Goal: Information Seeking & Learning: Learn about a topic

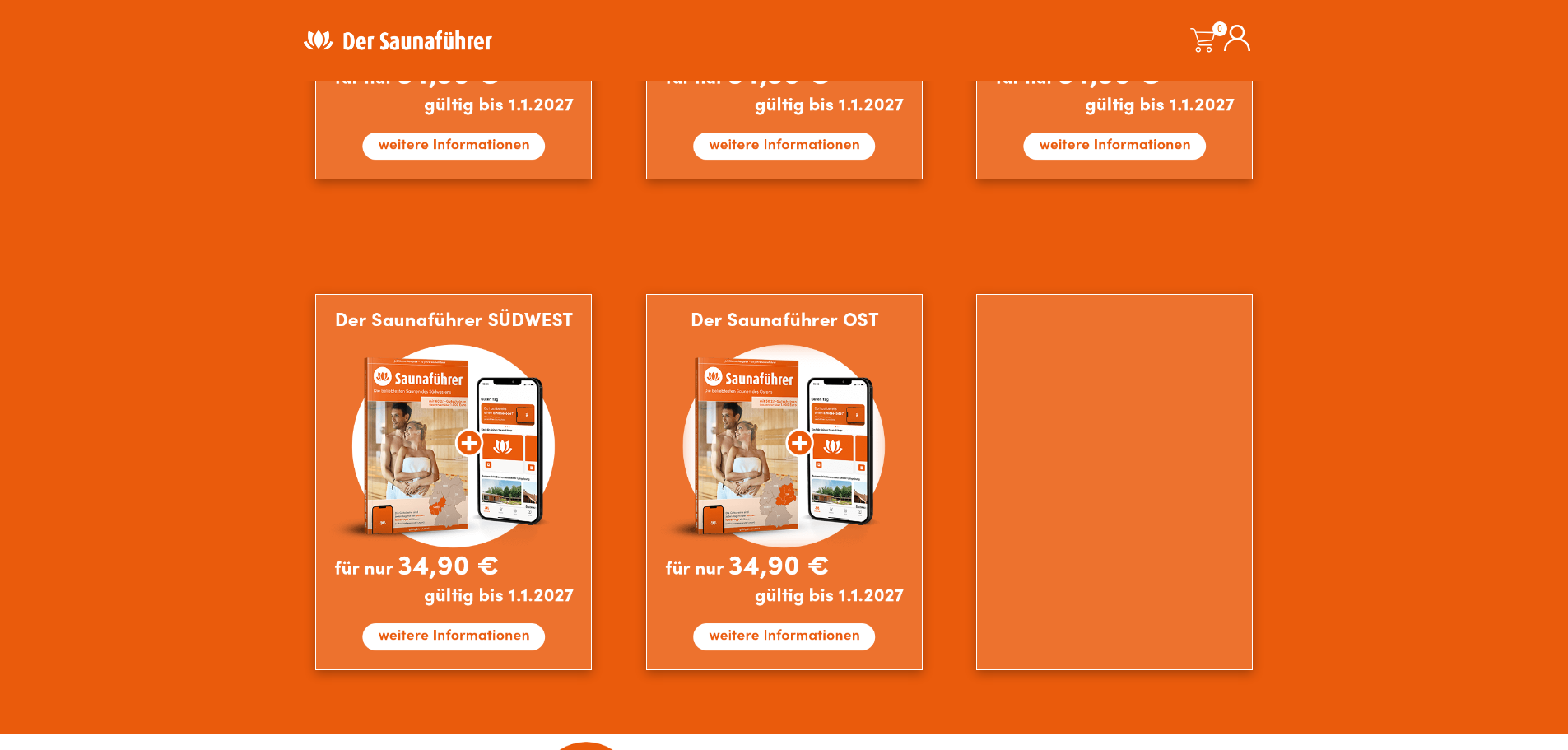
scroll to position [1317, 0]
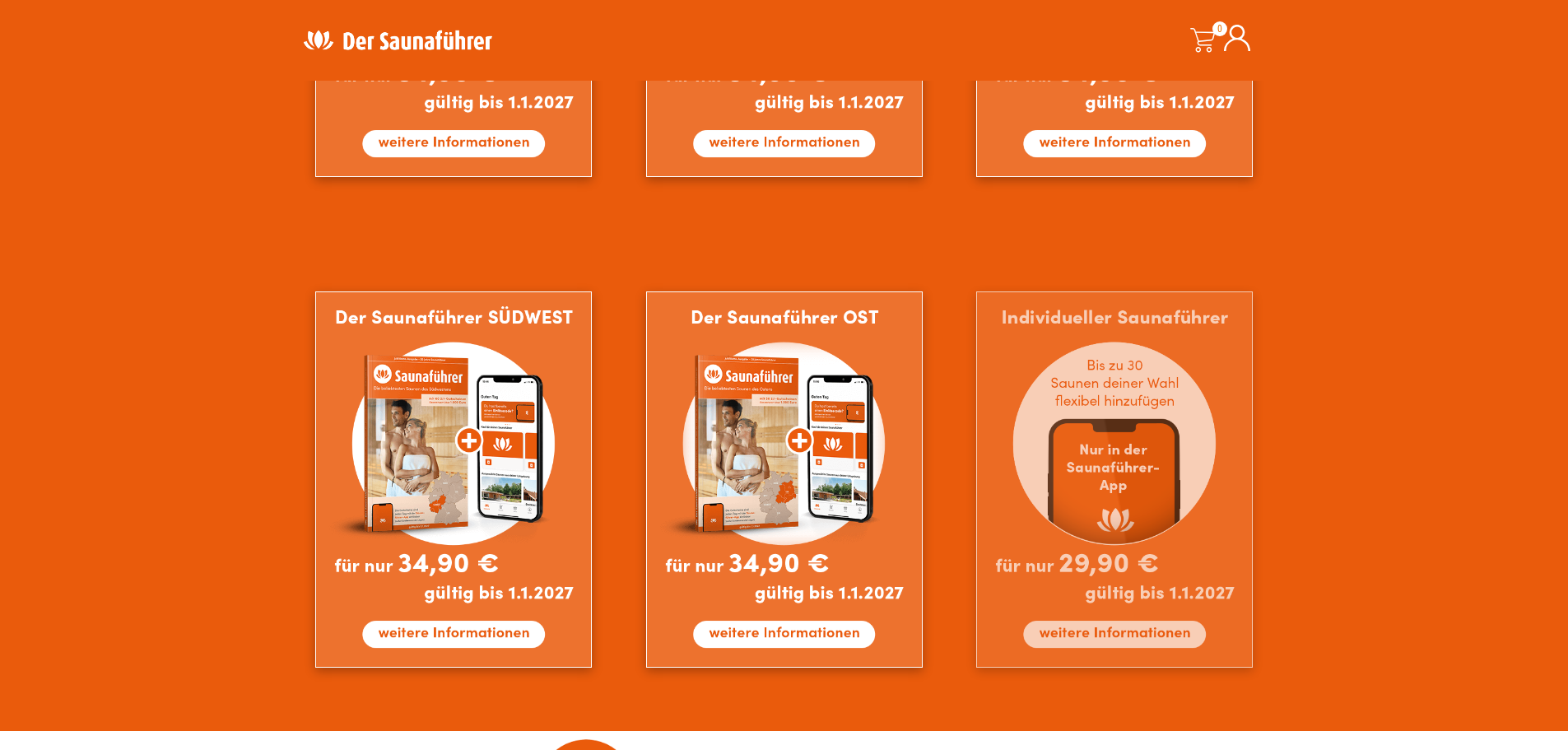
click at [1100, 638] on img at bounding box center [1115, 479] width 277 height 376
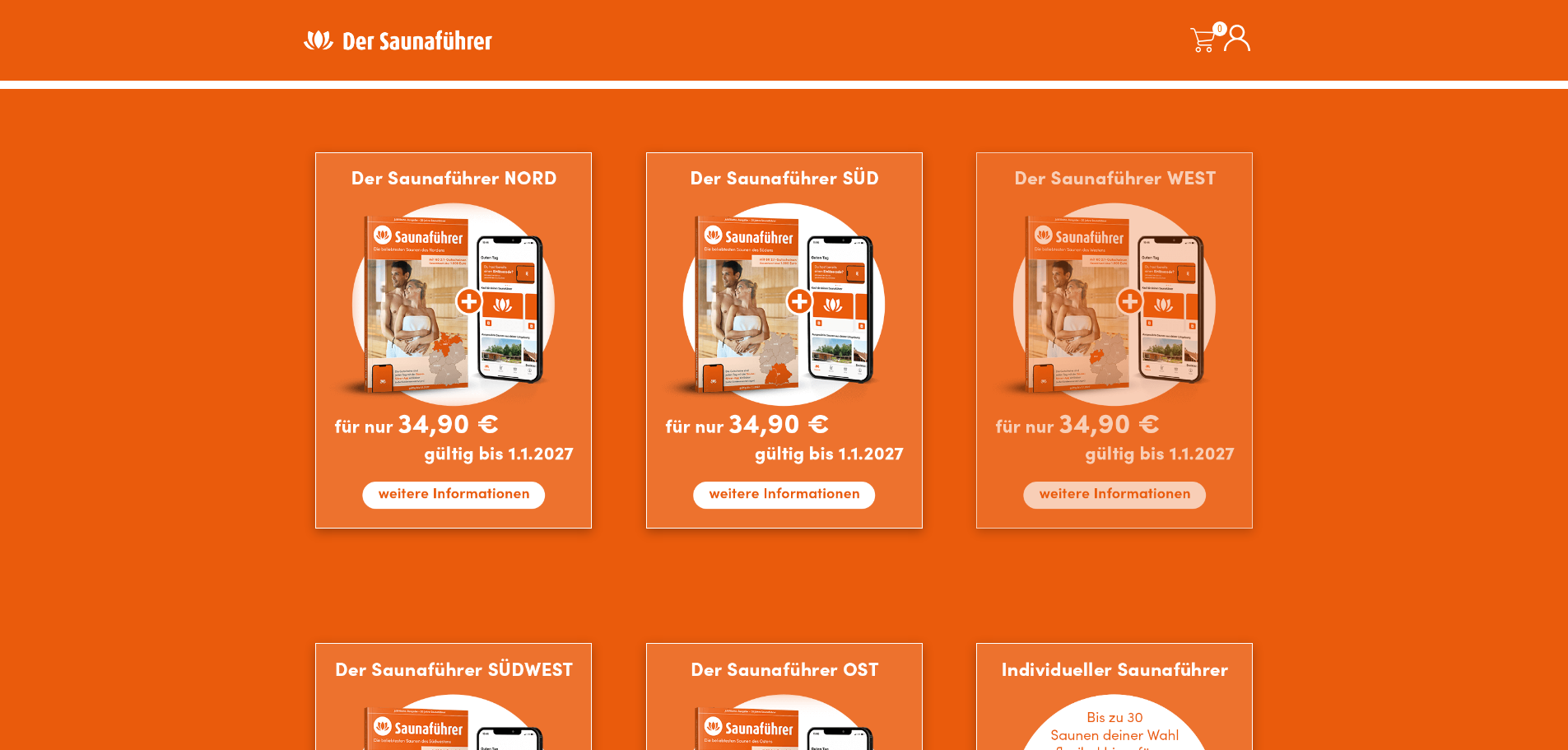
scroll to position [988, 0]
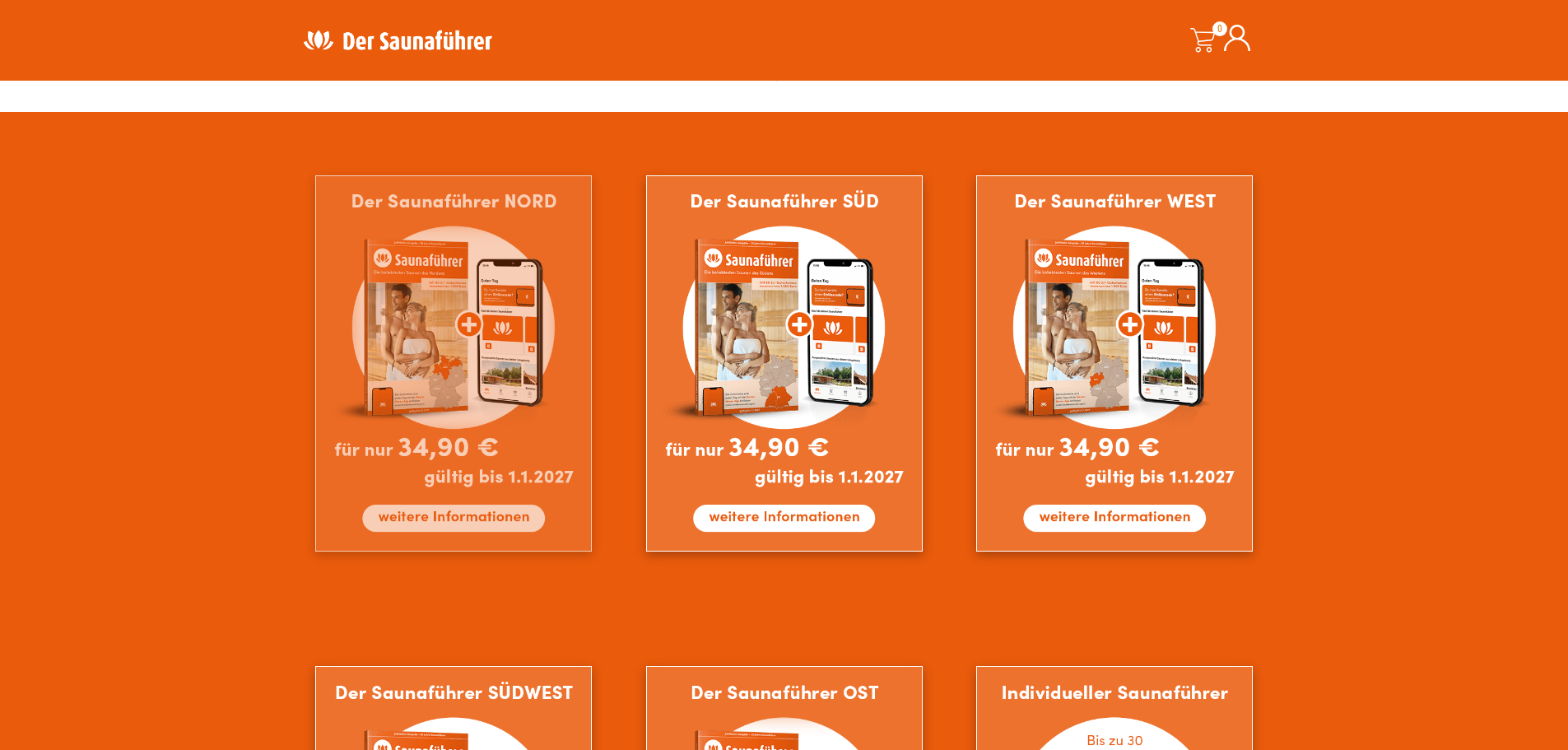
click at [516, 392] on img at bounding box center [453, 363] width 277 height 376
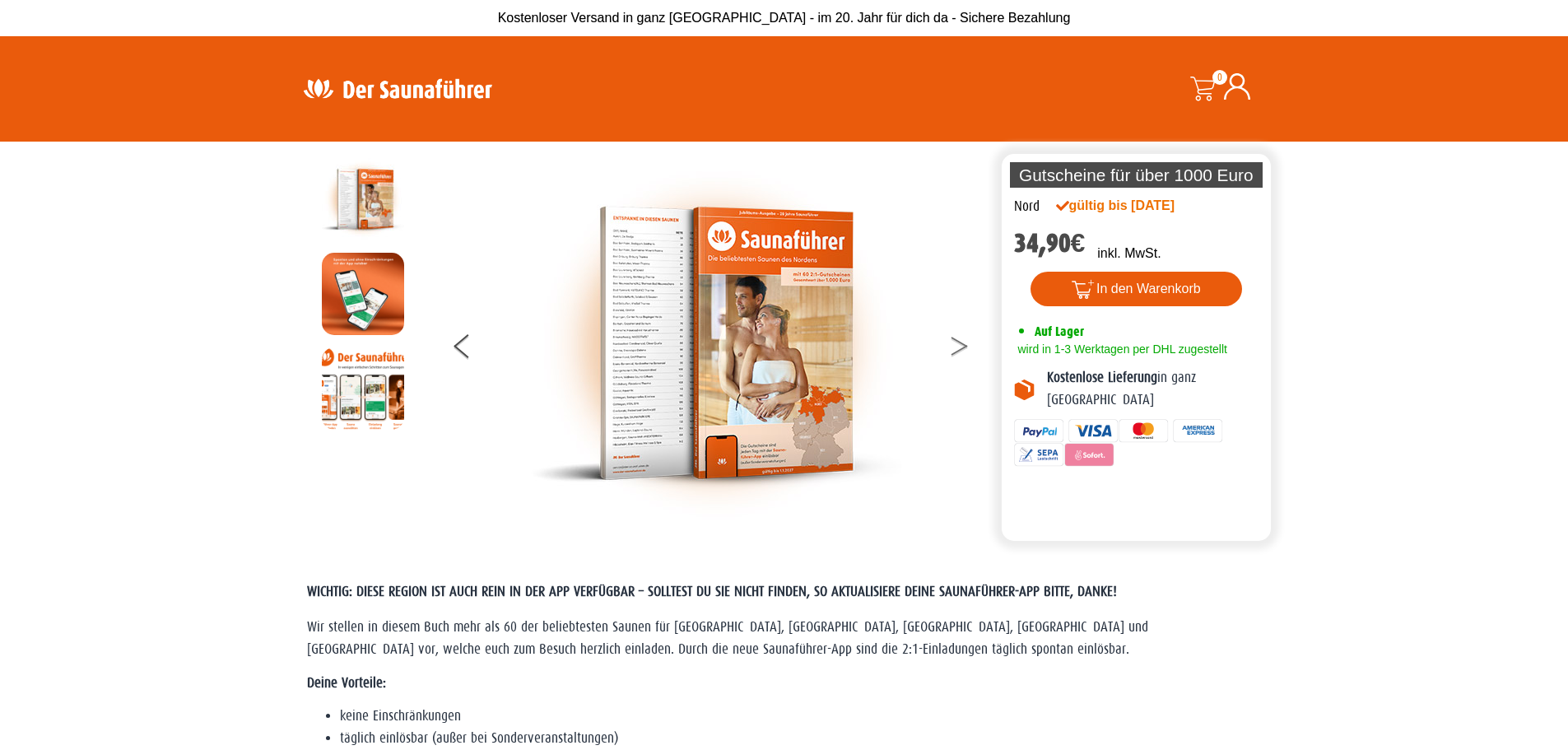
click at [962, 344] on button at bounding box center [969, 349] width 41 height 41
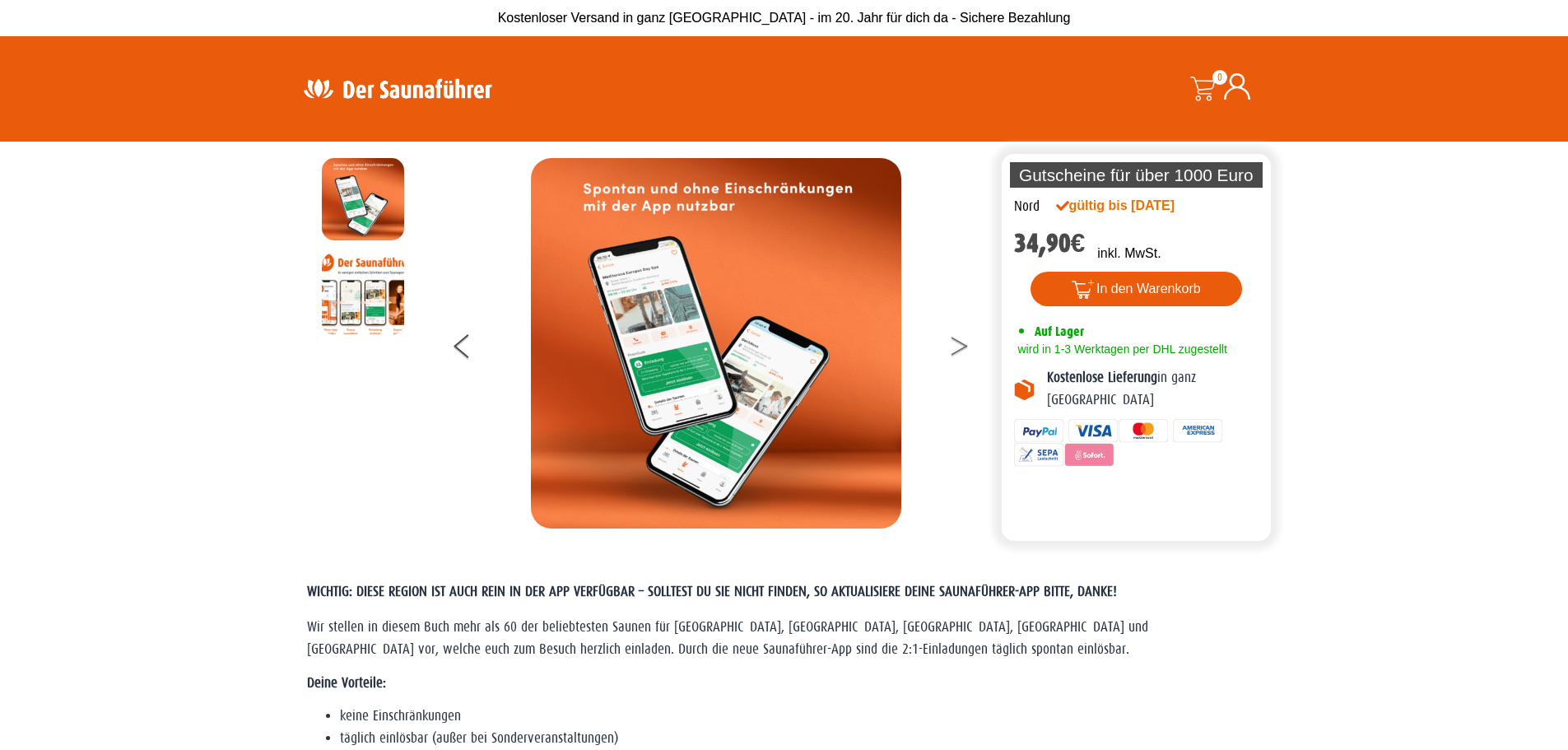
click at [962, 344] on button at bounding box center [969, 349] width 41 height 41
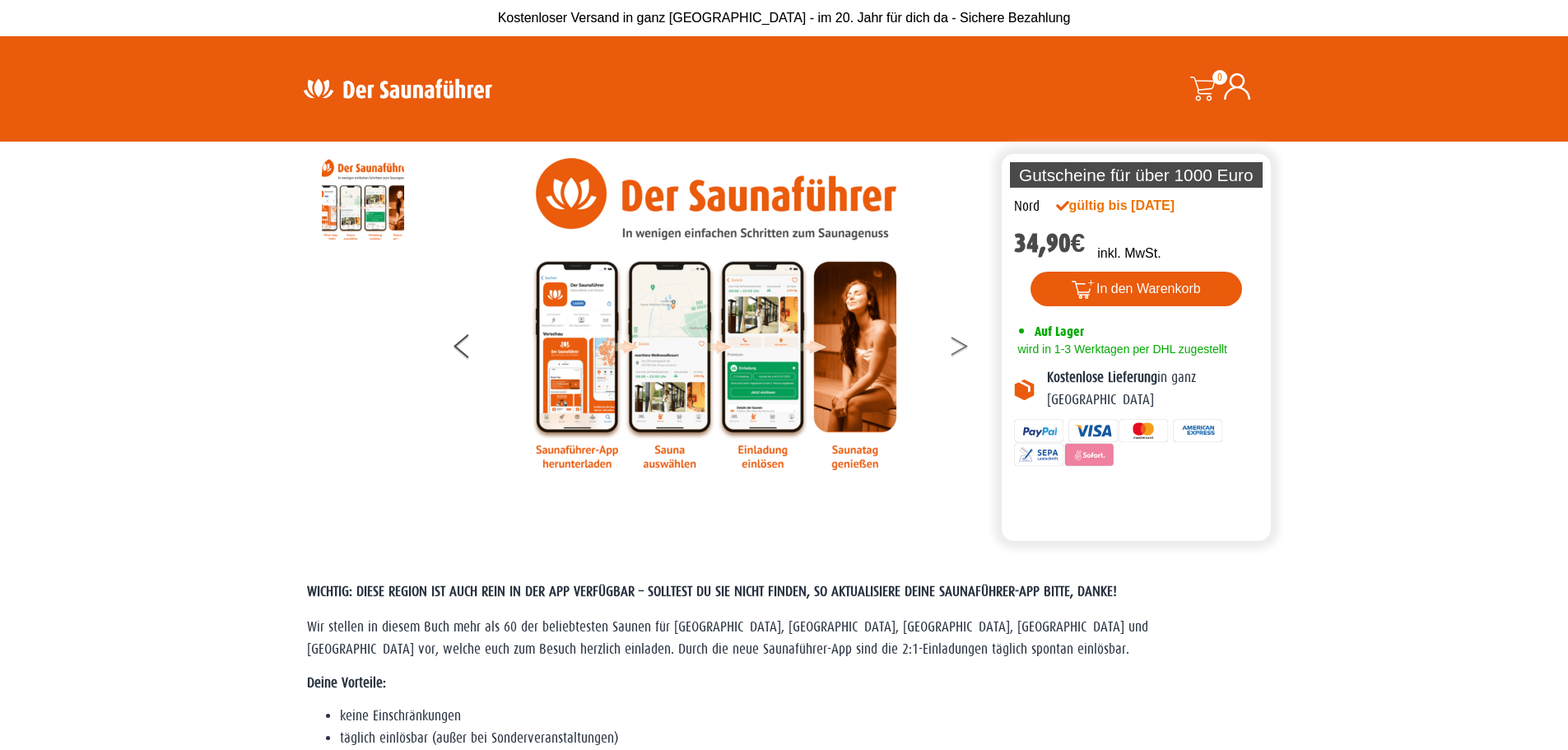
click at [962, 344] on button at bounding box center [969, 349] width 41 height 41
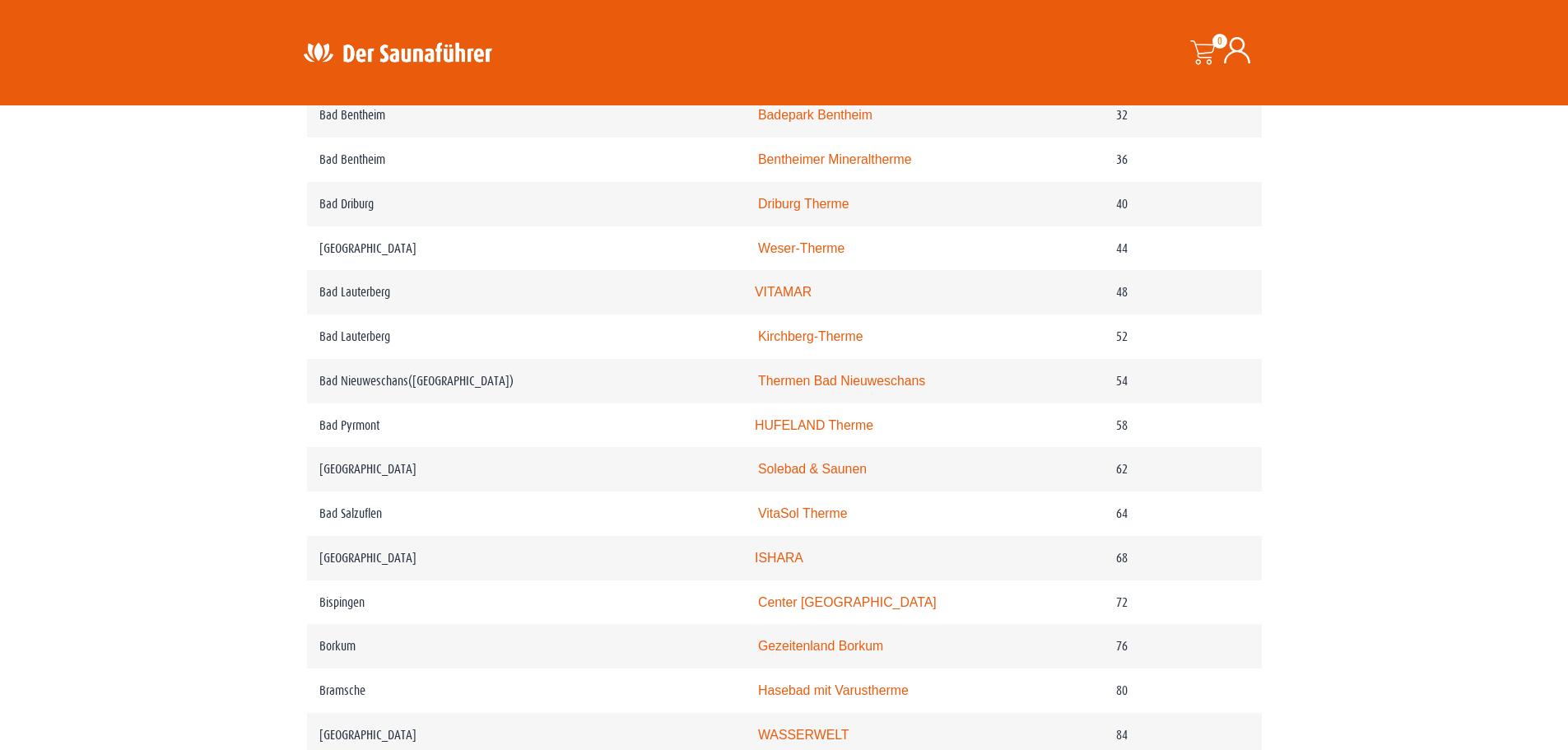
scroll to position [988, 0]
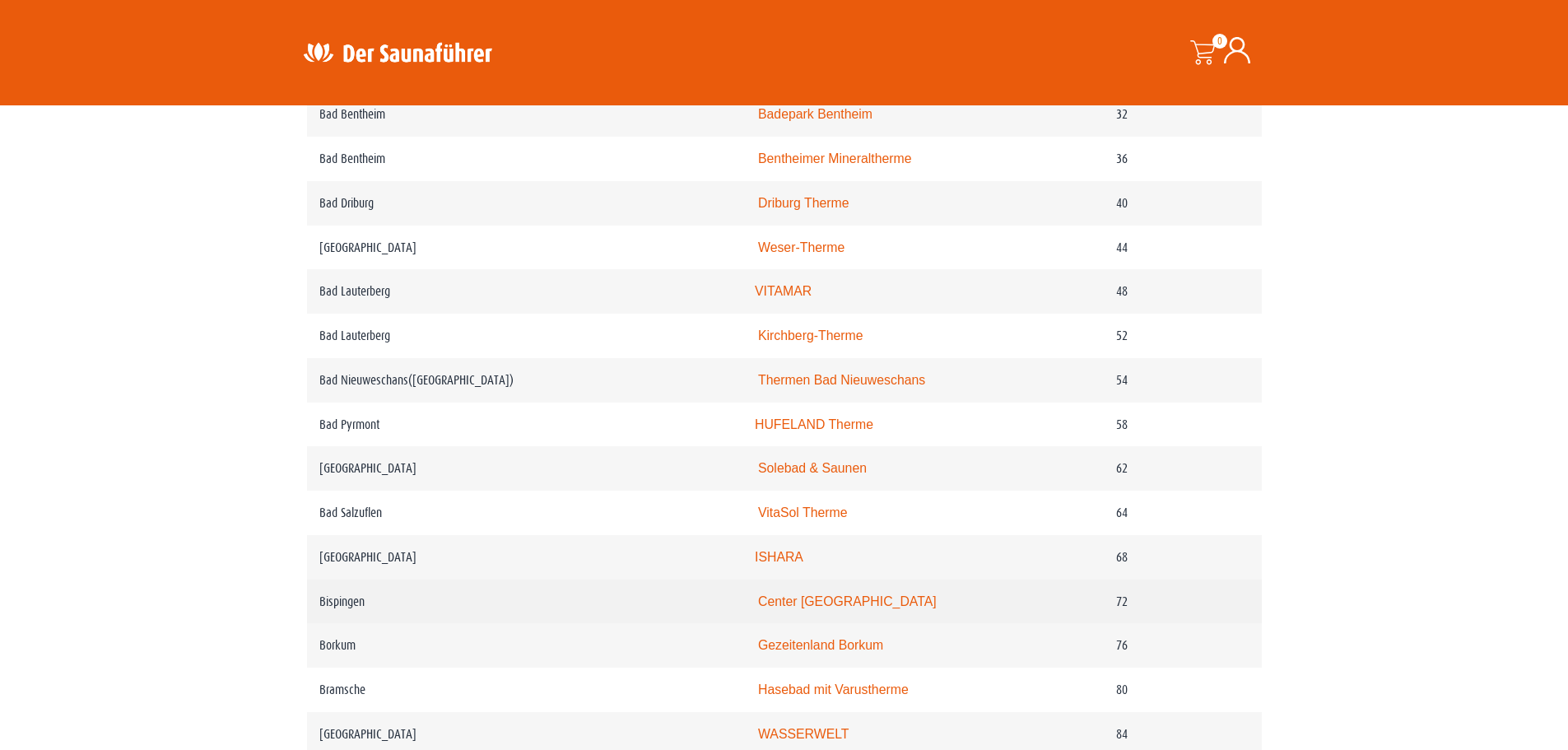
click at [902, 604] on link "Center Parcs Bispinger Heide" at bounding box center [847, 601] width 178 height 14
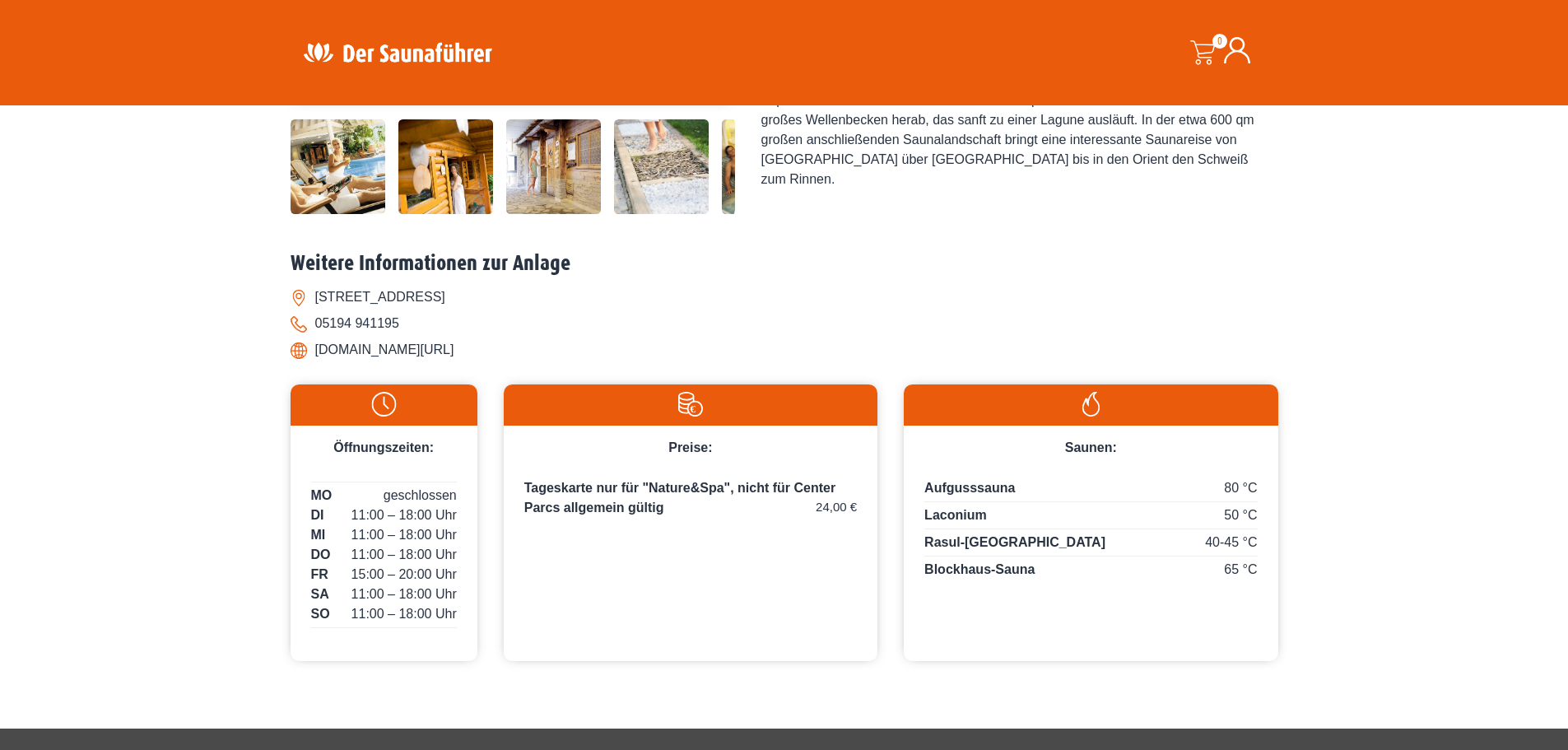
scroll to position [577, 0]
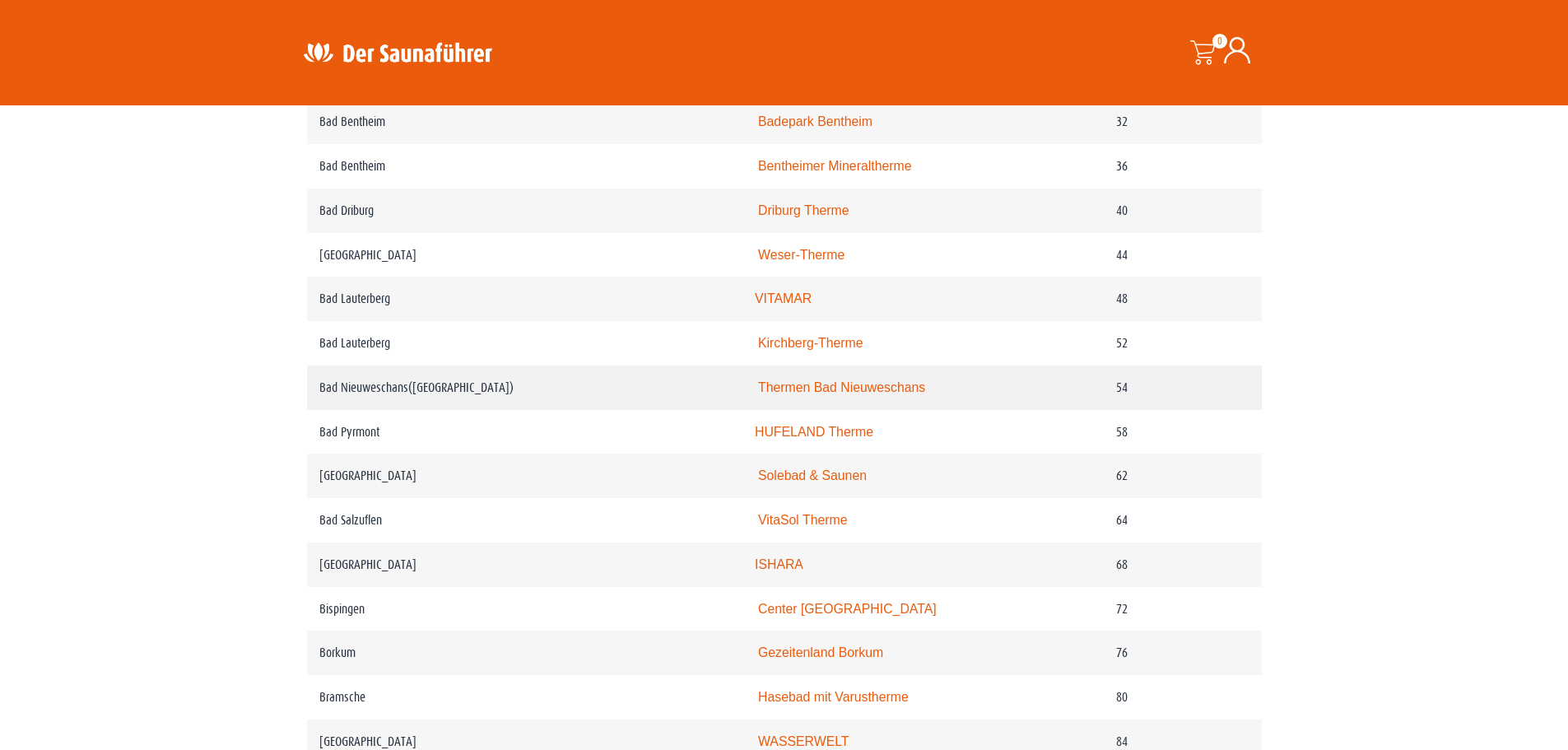
scroll to position [988, 0]
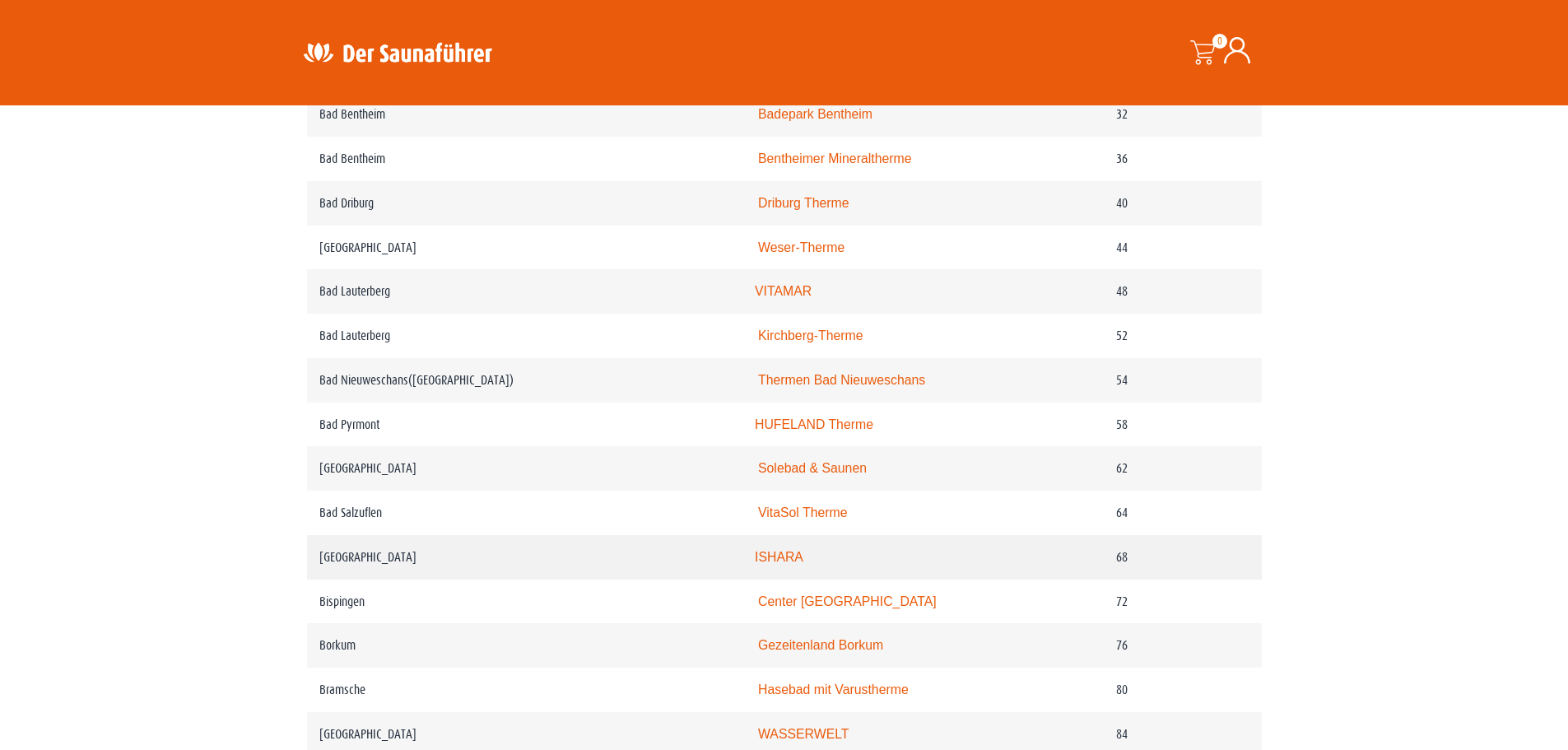
click at [534, 551] on td "[GEOGRAPHIC_DATA]" at bounding box center [525, 557] width 436 height 44
click at [792, 559] on link "ISHARA" at bounding box center [778, 557] width 48 height 14
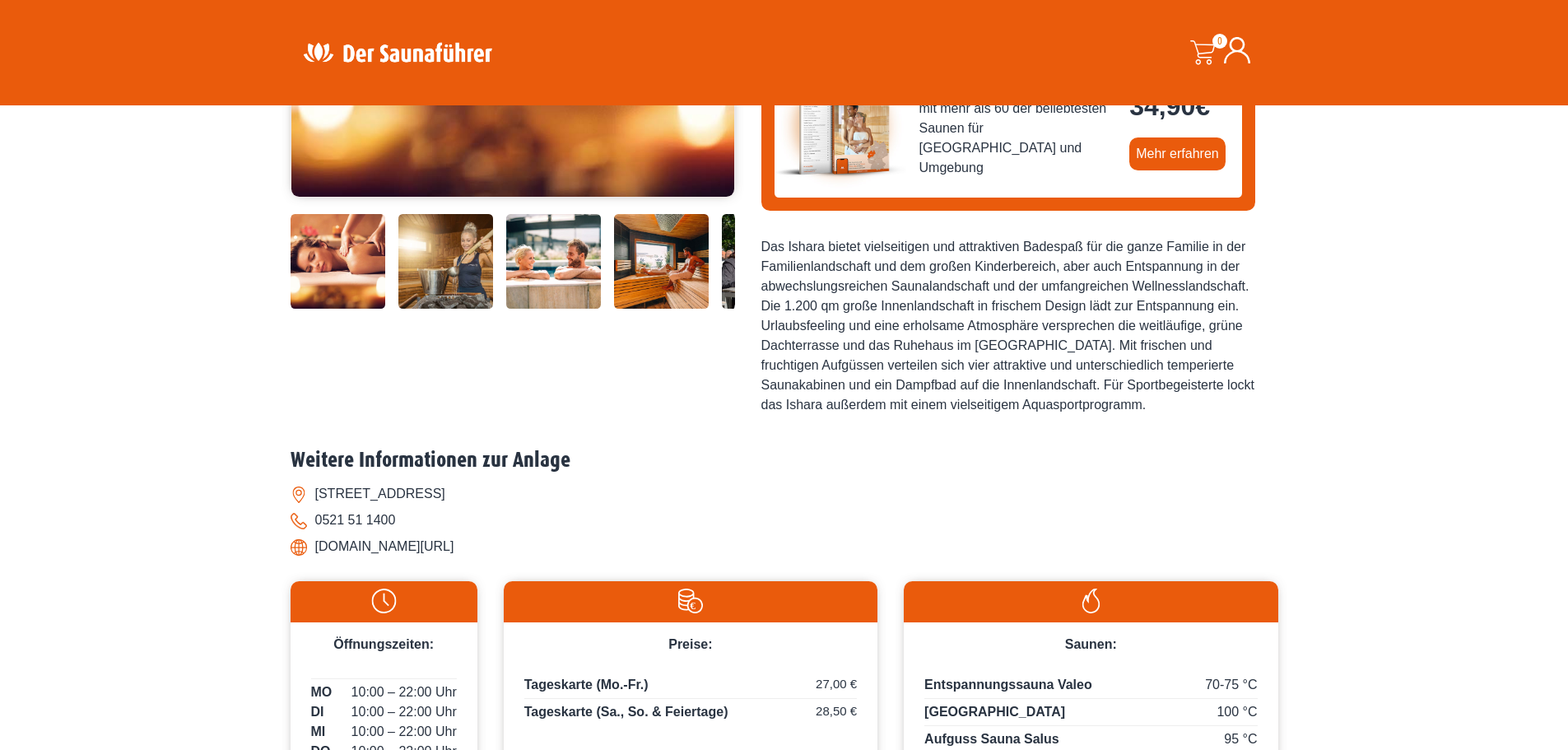
scroll to position [659, 0]
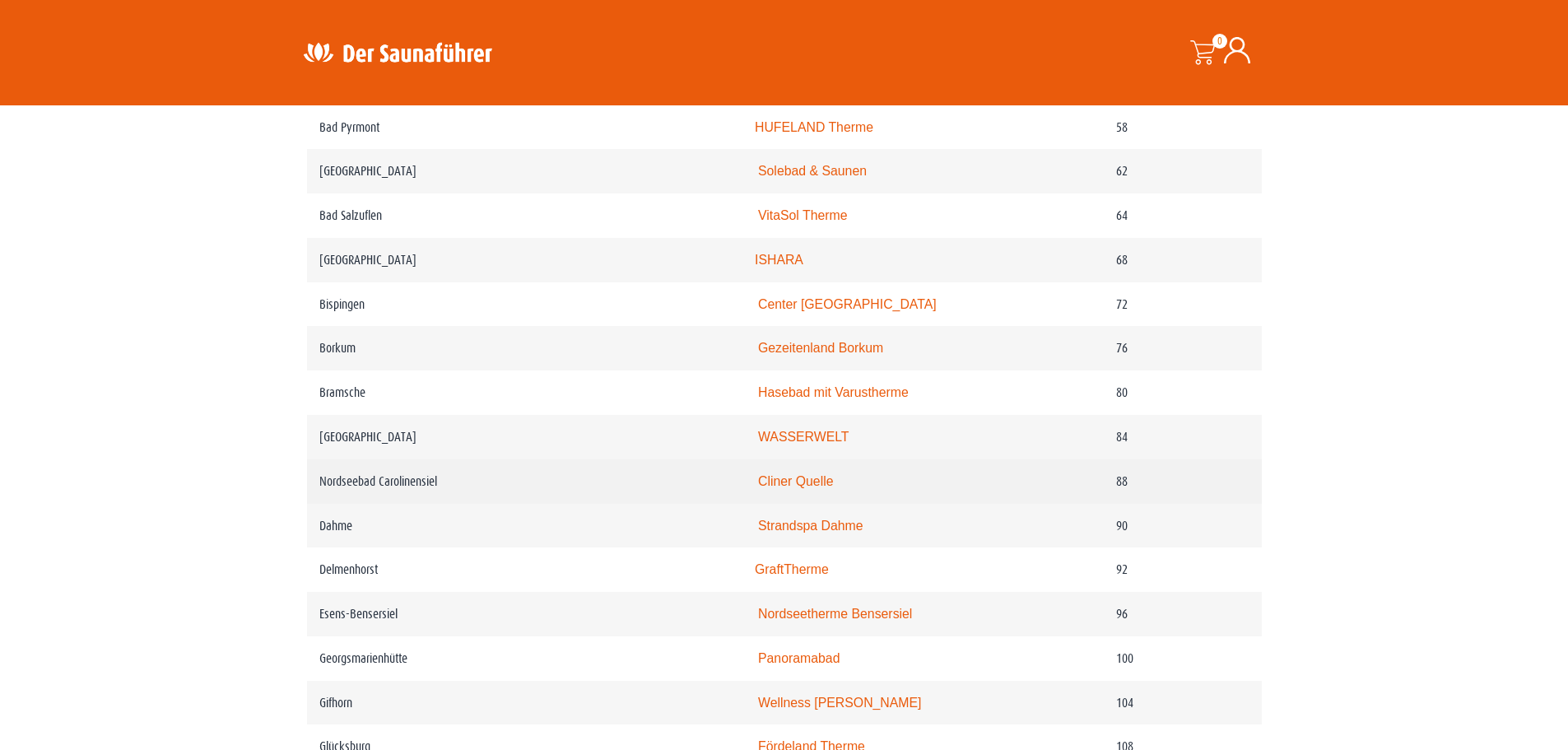
scroll to position [1317, 0]
